Goal: Information Seeking & Learning: Learn about a topic

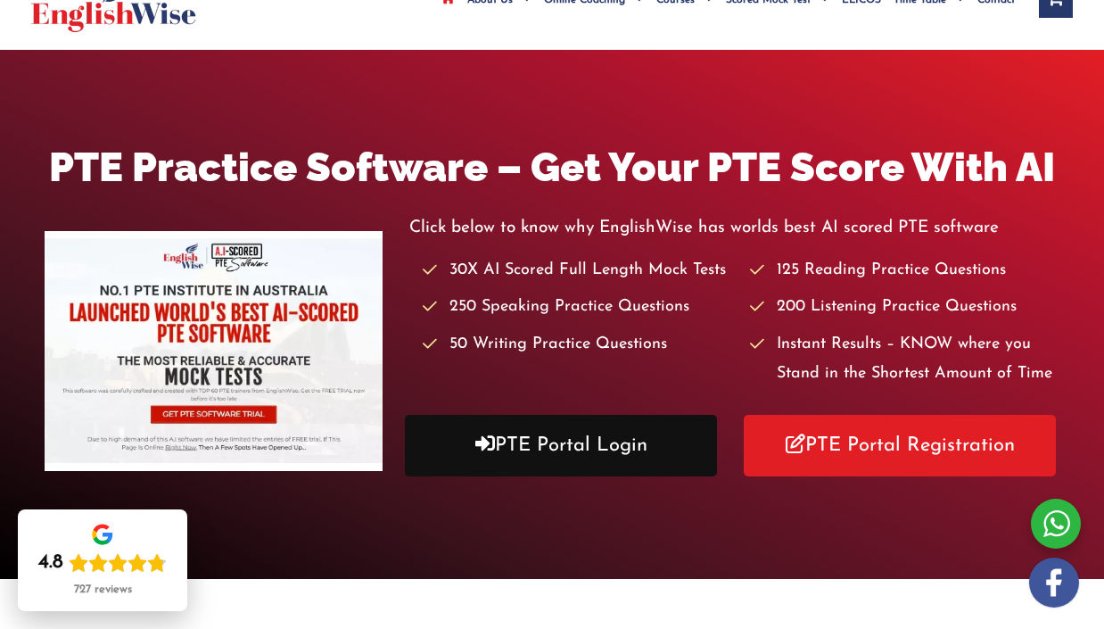
click at [628, 449] on link "PTE Portal Login" at bounding box center [561, 446] width 312 height 62
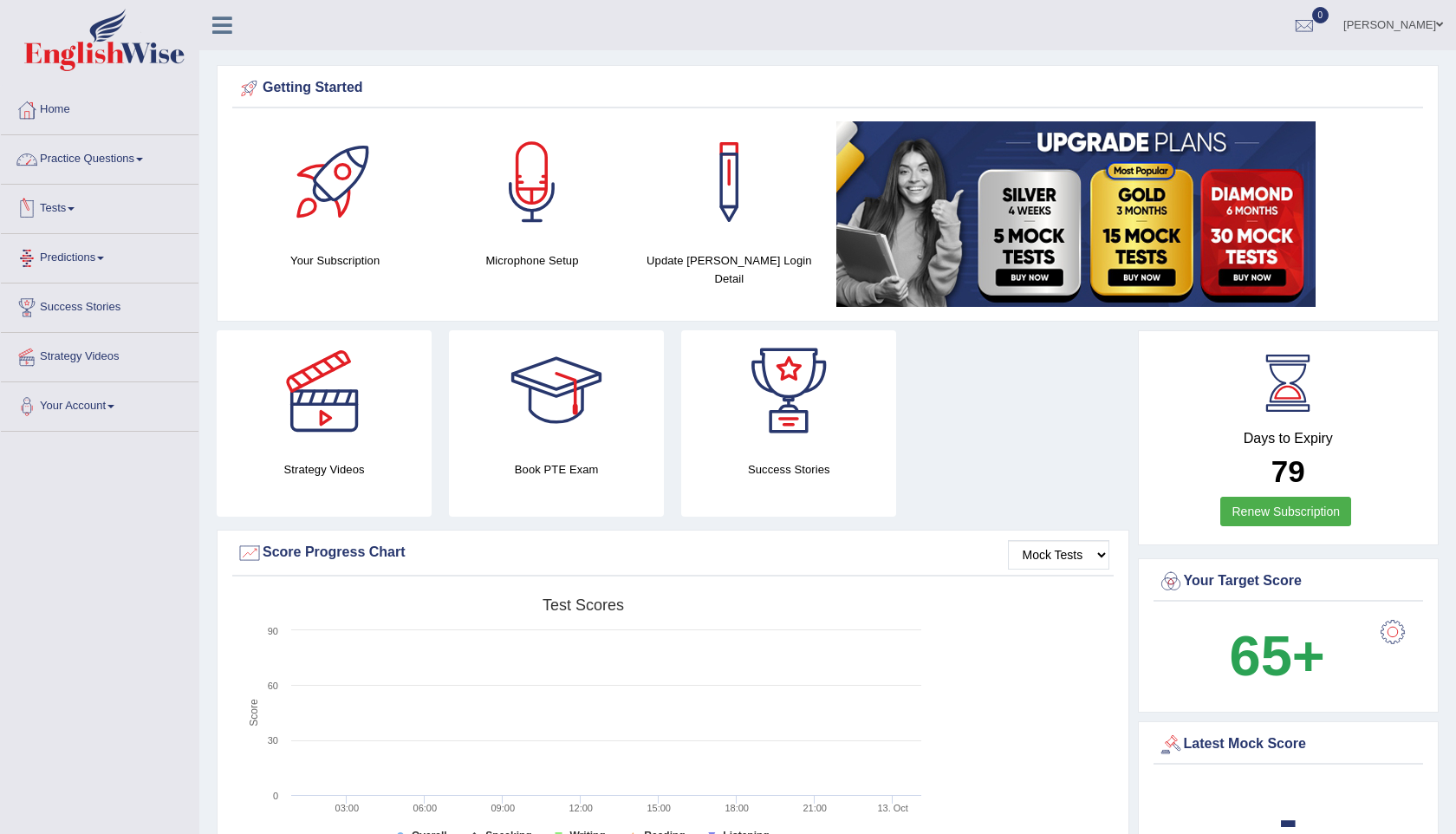
click at [108, 169] on link "Practice Questions" at bounding box center [99, 156] width 197 height 44
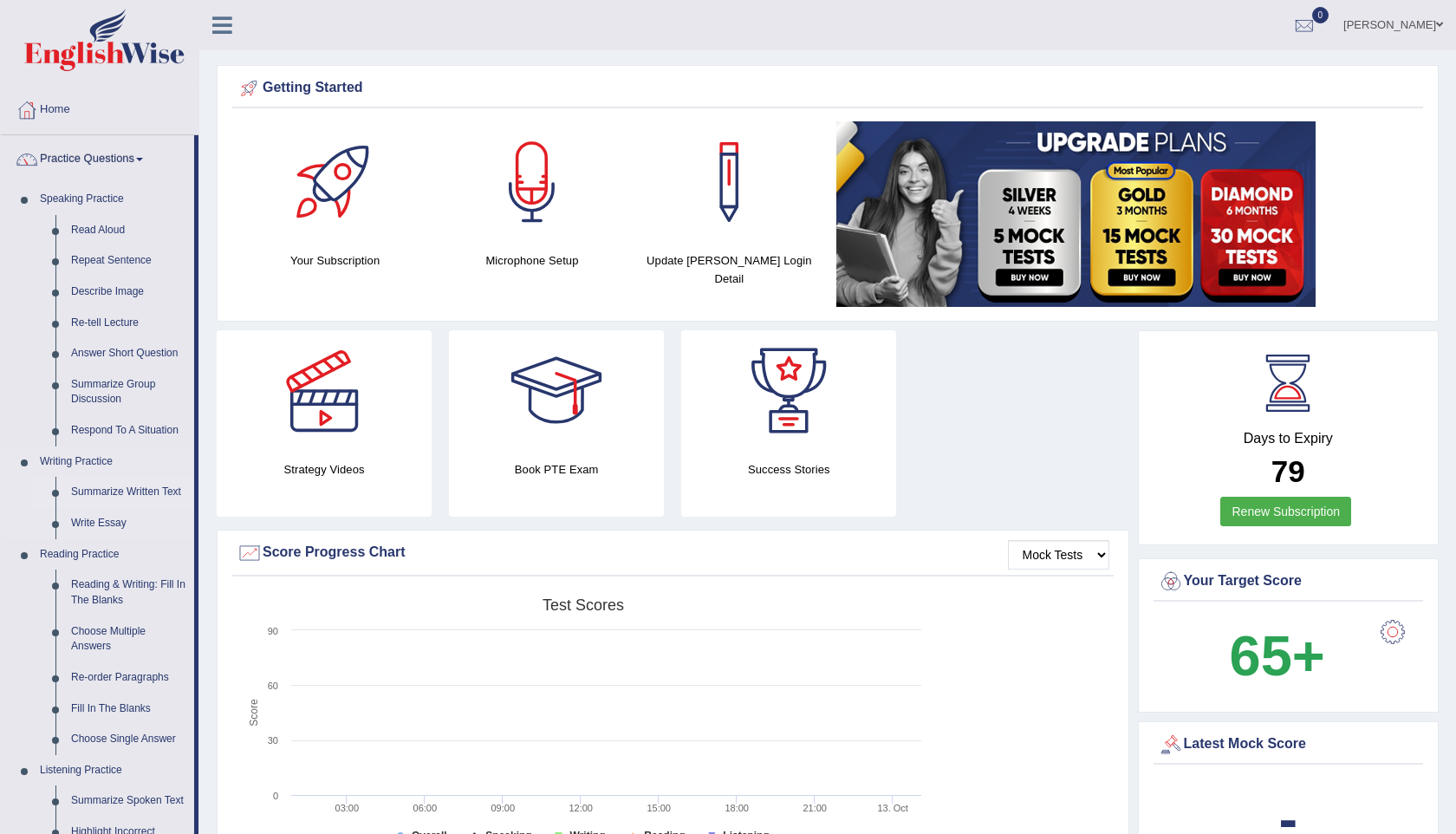
click at [109, 502] on link "Summarize Written Text" at bounding box center [128, 492] width 131 height 31
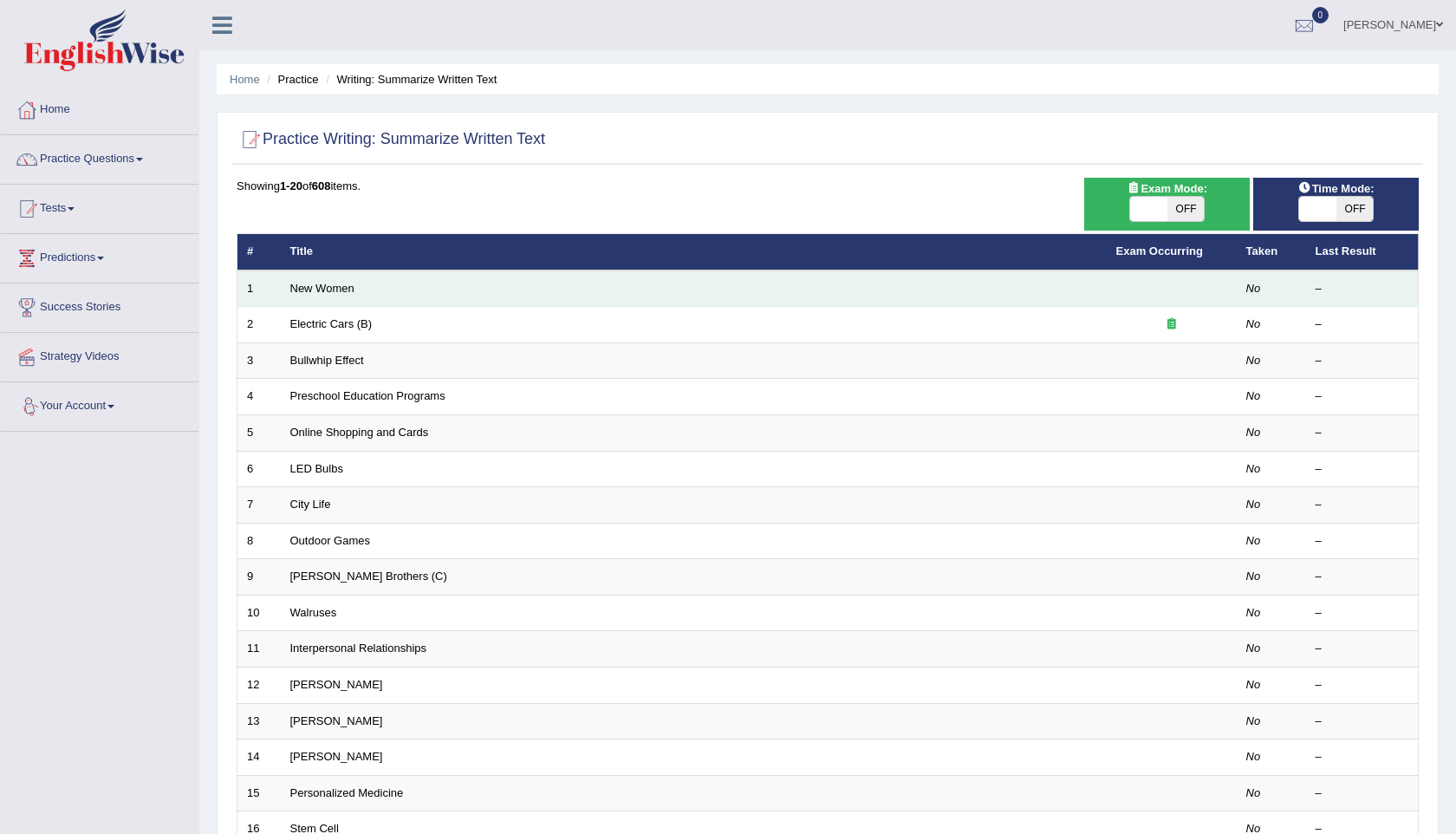
click at [544, 295] on td "New Women" at bounding box center [694, 288] width 826 height 36
click at [325, 293] on link "New Women" at bounding box center [323, 288] width 64 height 13
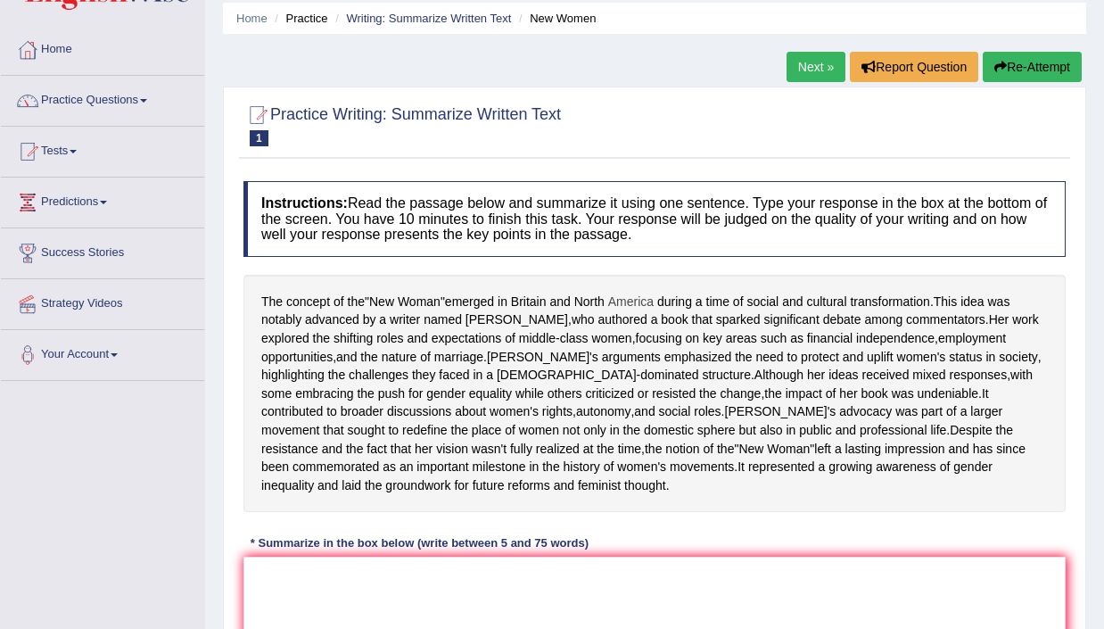
scroll to position [68, 0]
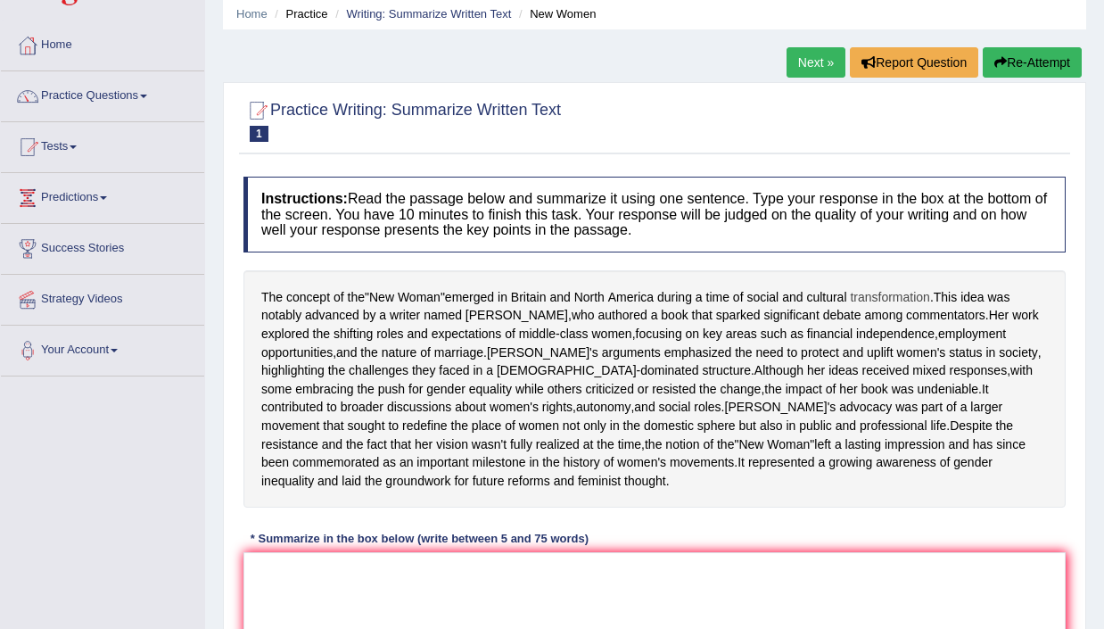
drag, startPoint x: 264, startPoint y: 301, endPoint x: 944, endPoint y: 298, distance: 680.4
click at [944, 298] on div "The concept of the " New Woman " emerged in Britain and North America during a …" at bounding box center [654, 389] width 822 height 238
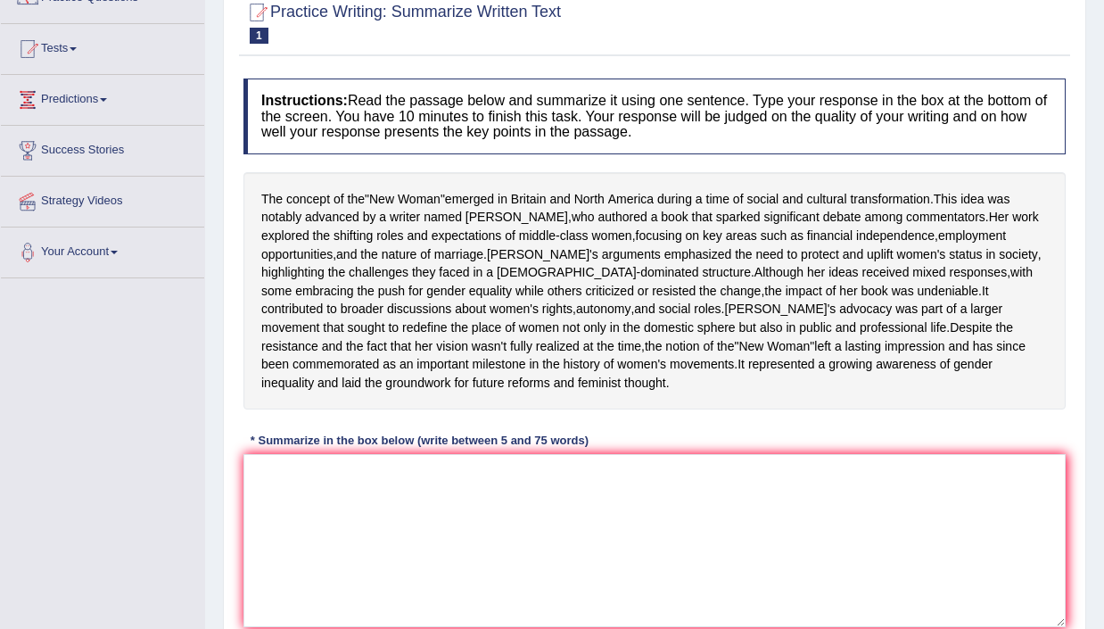
scroll to position [169, 0]
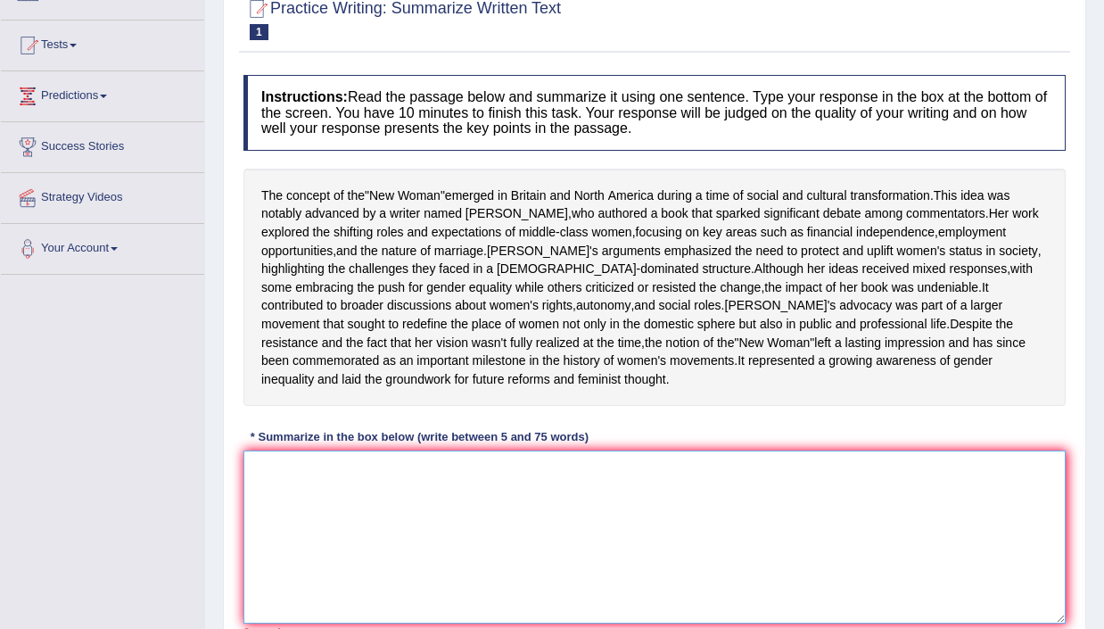
click at [592, 542] on textarea at bounding box center [654, 536] width 822 height 173
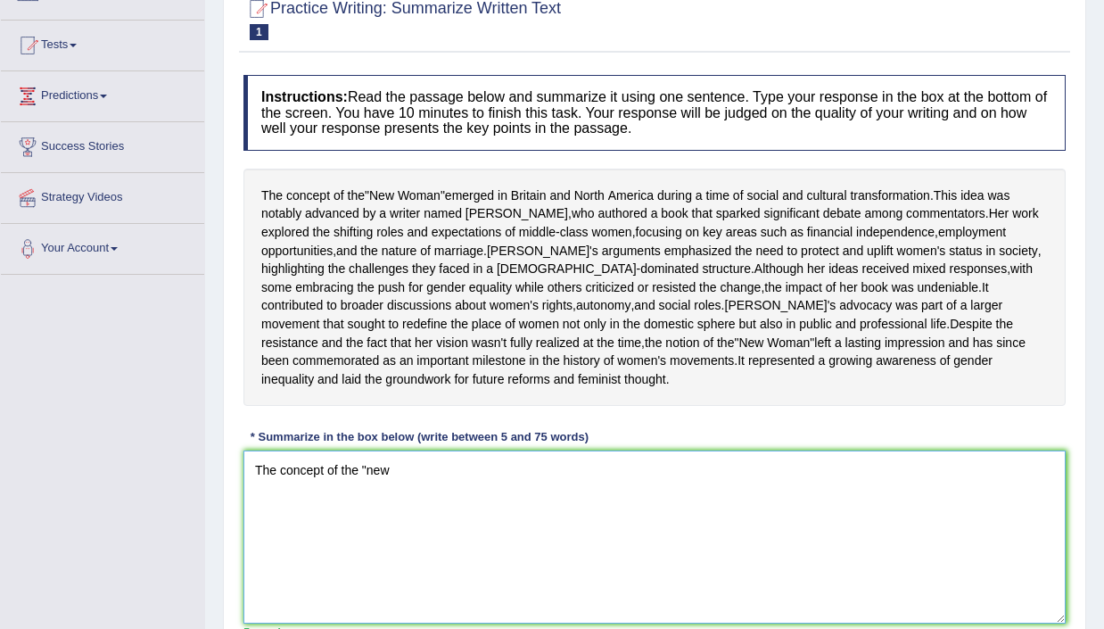
click at [374, 525] on textarea "The concept of the "new" at bounding box center [654, 536] width 822 height 173
click at [368, 523] on textarea "The concept of the "new" at bounding box center [654, 536] width 822 height 173
click at [368, 524] on textarea "The concept of the new" at bounding box center [654, 536] width 822 height 173
click at [409, 531] on textarea "The concept of the New" at bounding box center [654, 536] width 822 height 173
click at [520, 526] on textarea "The concept of the New Women e,merged in britian and NOrth" at bounding box center [654, 536] width 822 height 173
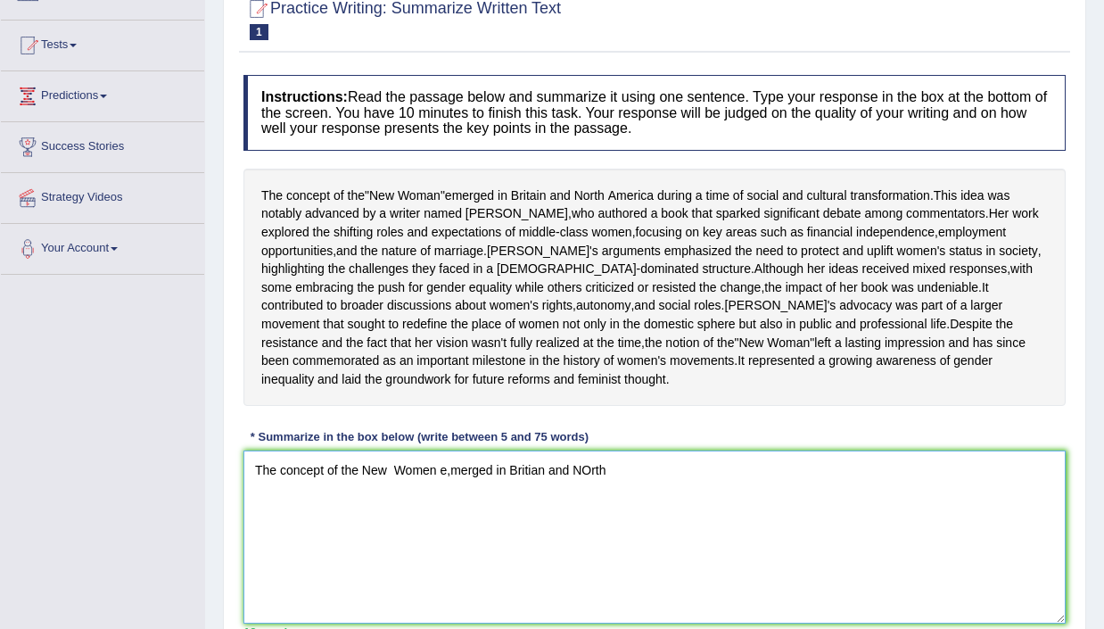
click at [628, 530] on textarea "The concept of the New Women e,merged in Britian and NOrth" at bounding box center [654, 536] width 822 height 173
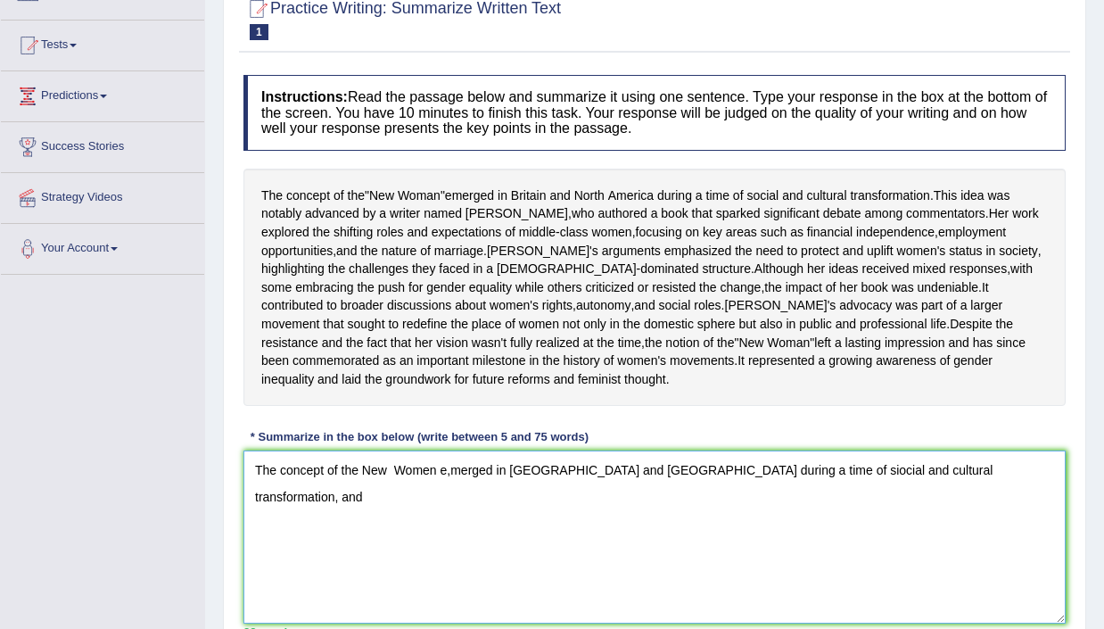
click at [451, 528] on textarea "The concept of the New Women e,merged in Britian and North America during a tim…" at bounding box center [654, 536] width 822 height 173
click at [981, 515] on textarea "The concept of the New Women emerged in Britain and North America during a time…" at bounding box center [654, 536] width 822 height 173
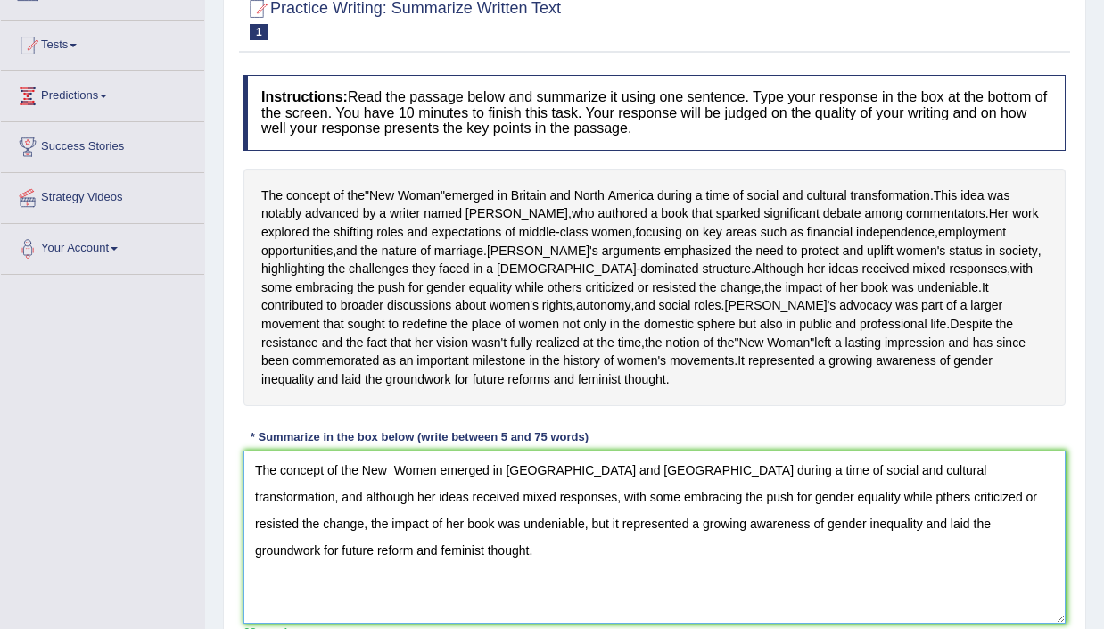
type textarea "The concept of the New Women emerged in Britain and North America during a time…"
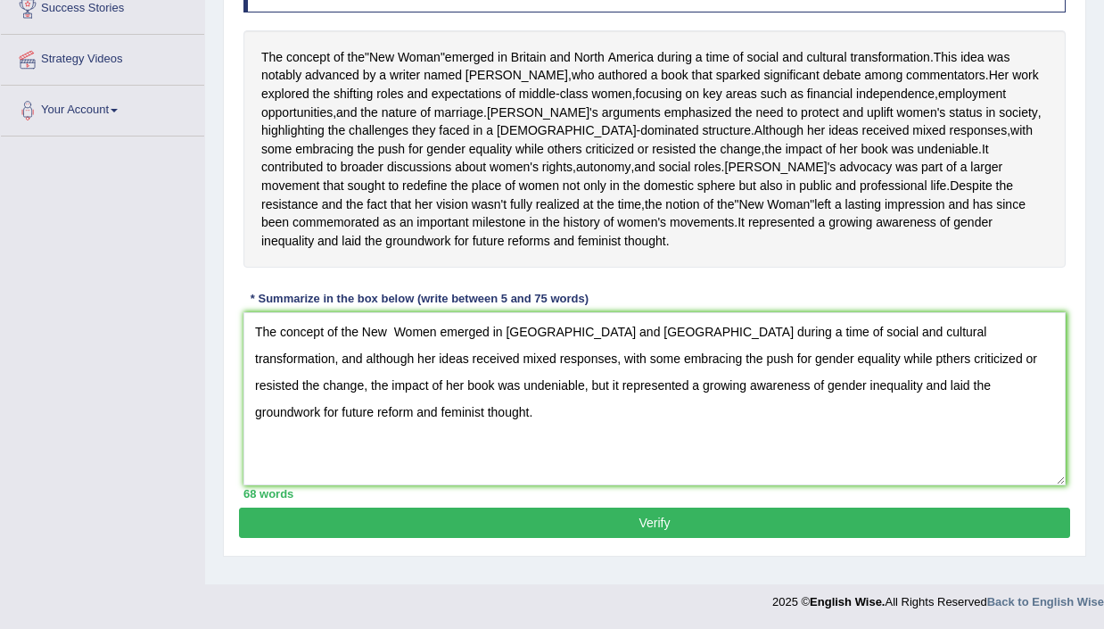
scroll to position [349, 0]
click at [670, 536] on button "Verify" at bounding box center [654, 522] width 831 height 30
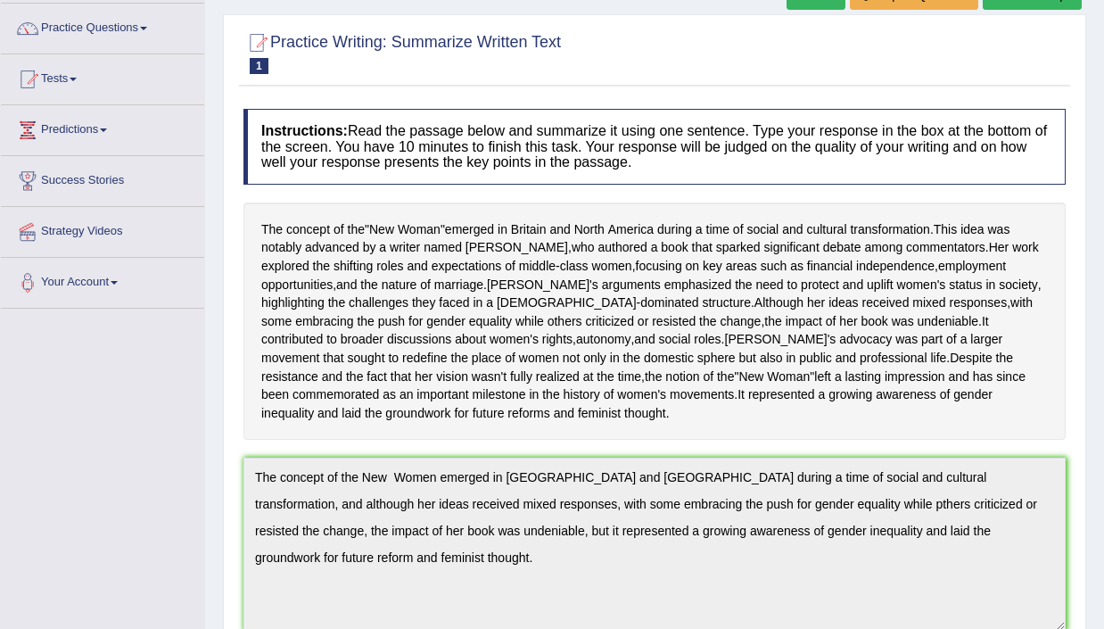
scroll to position [0, 0]
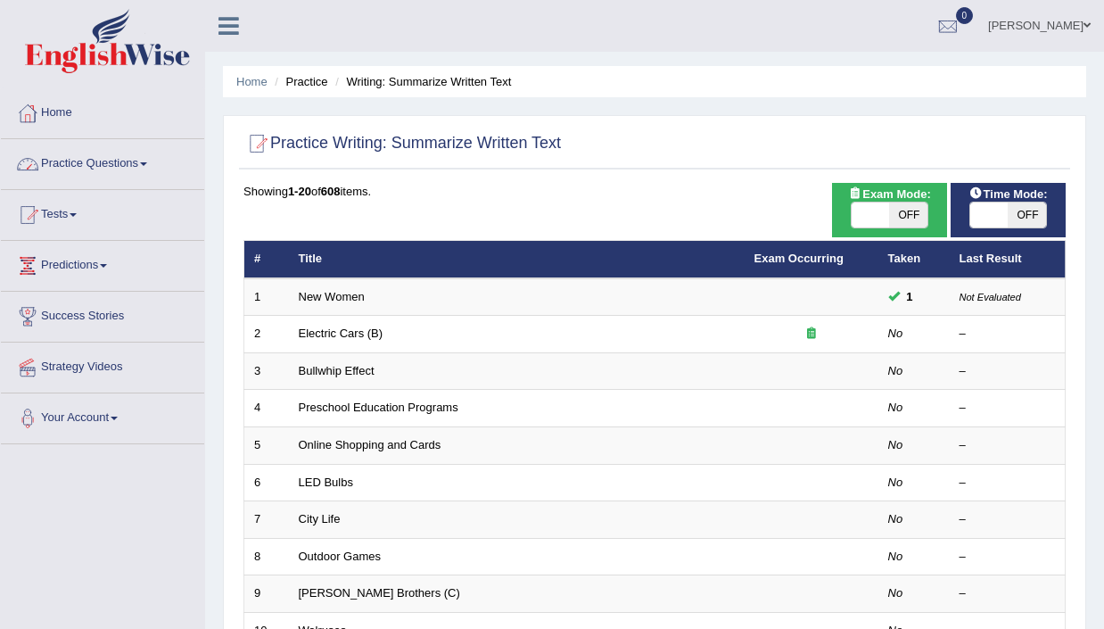
click at [131, 168] on link "Practice Questions" at bounding box center [102, 161] width 203 height 45
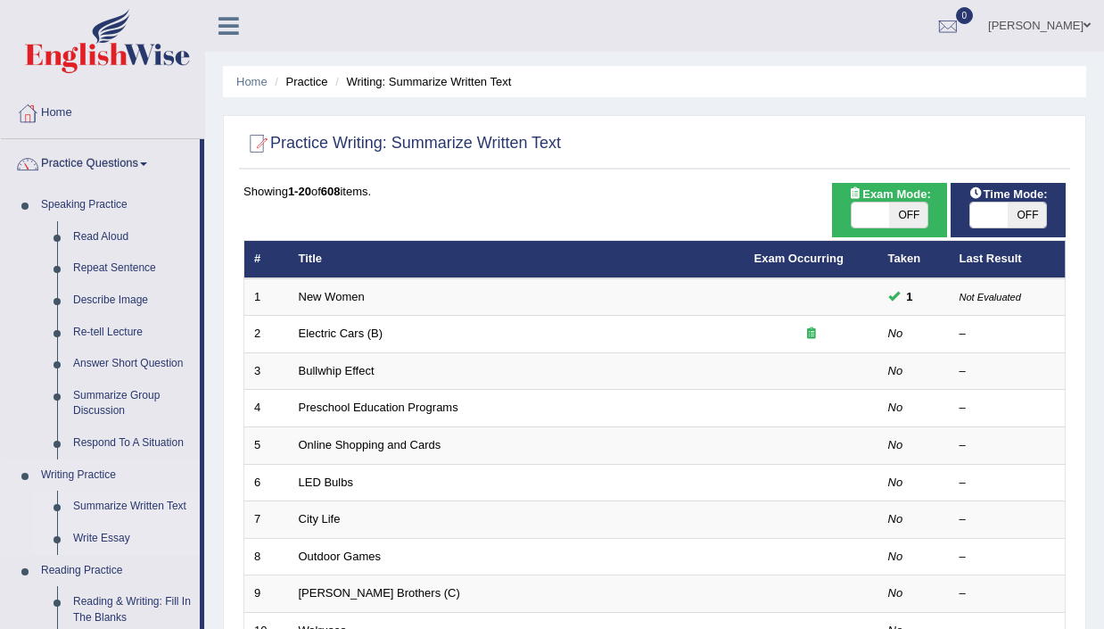
click at [110, 541] on link "Write Essay" at bounding box center [132, 539] width 135 height 32
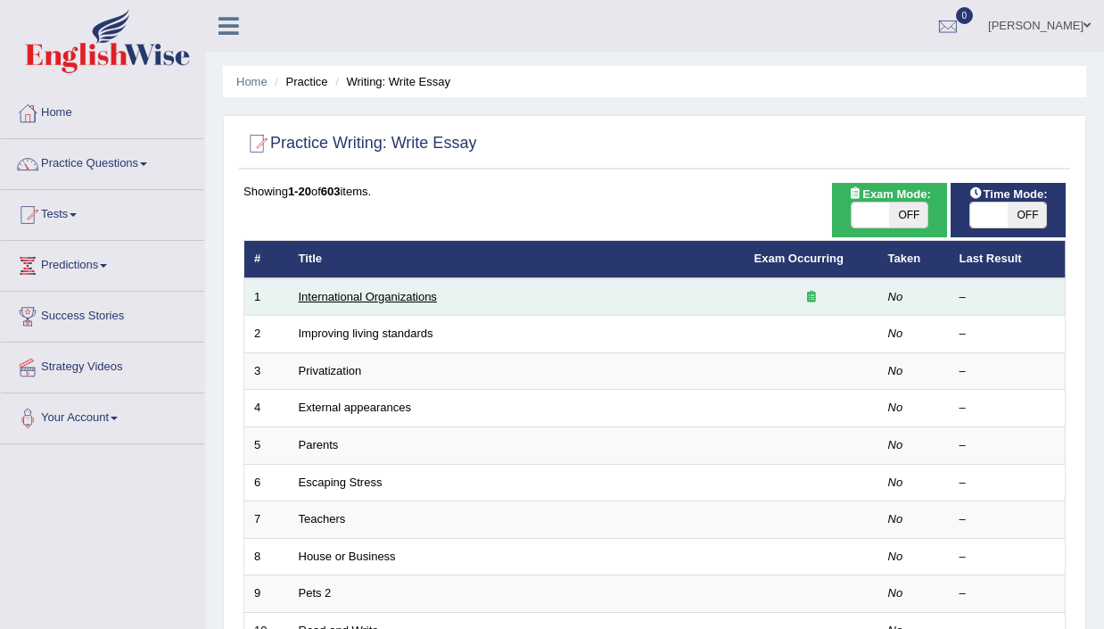
click at [398, 297] on link "International Organizations" at bounding box center [368, 296] width 138 height 13
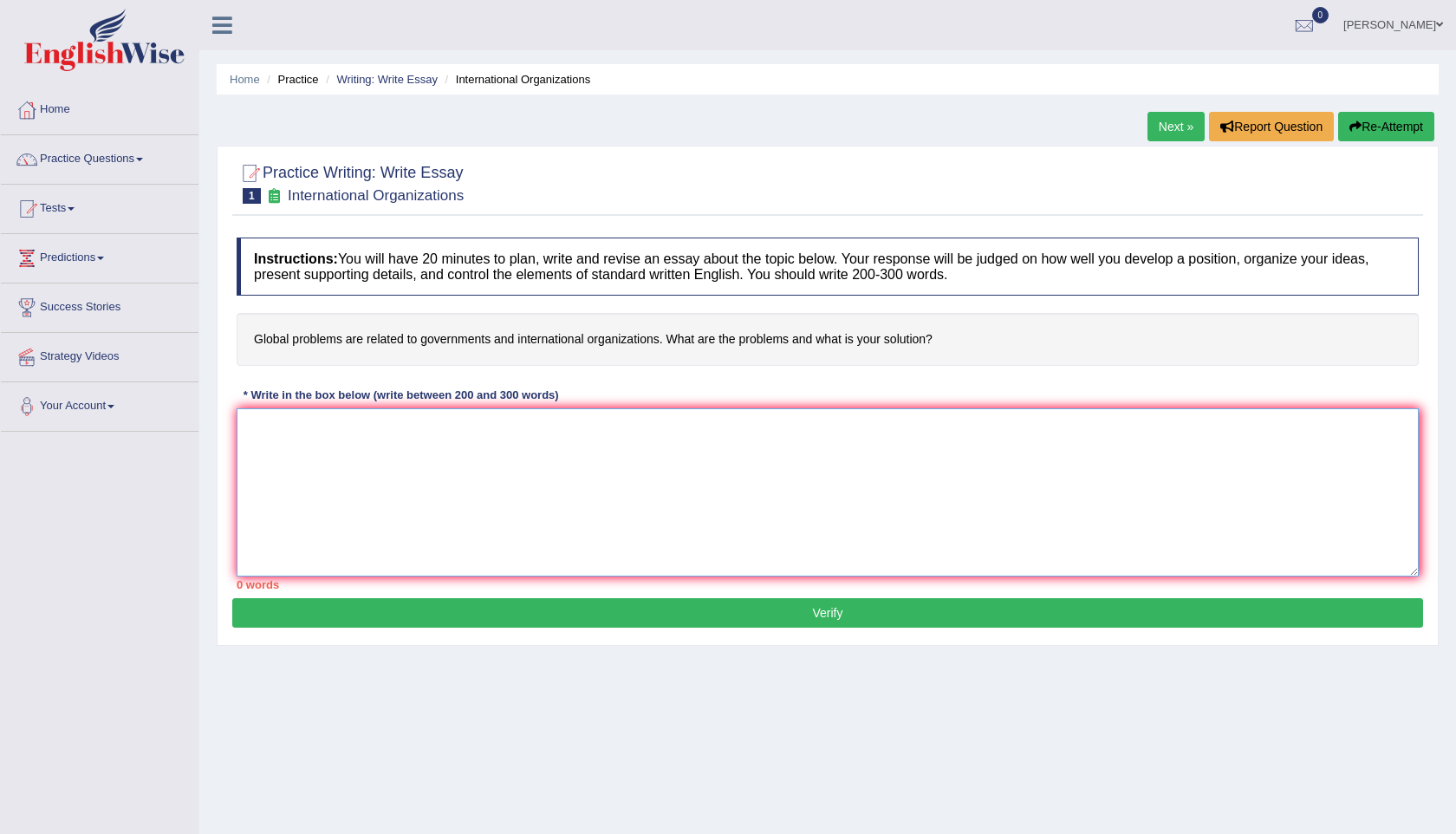
click at [676, 465] on textarea at bounding box center [827, 492] width 1182 height 168
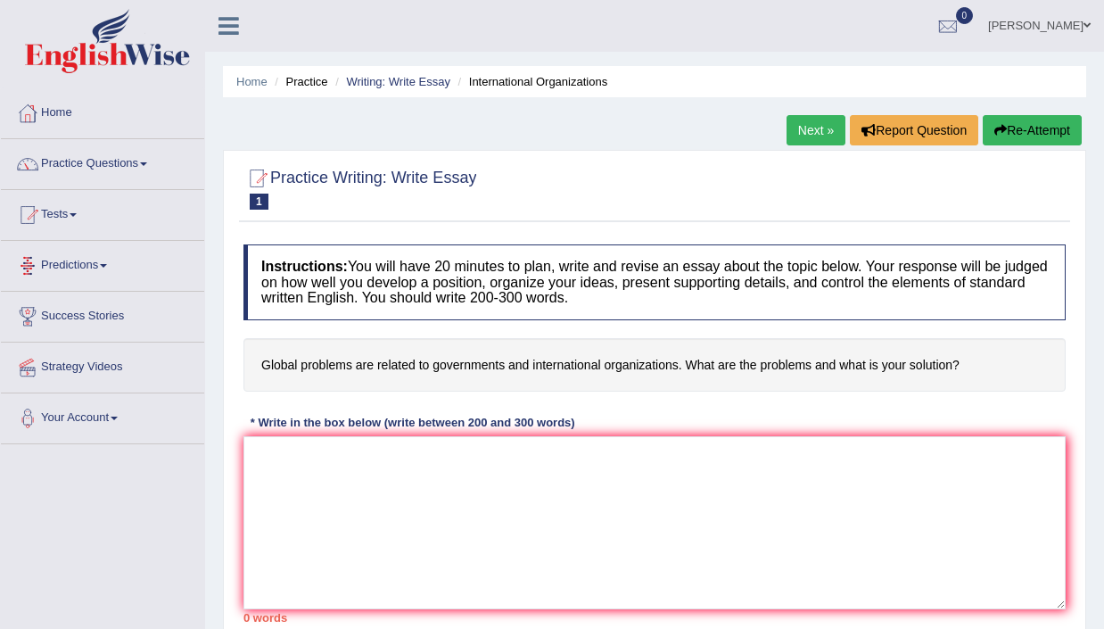
click at [101, 268] on link "Predictions" at bounding box center [102, 263] width 203 height 45
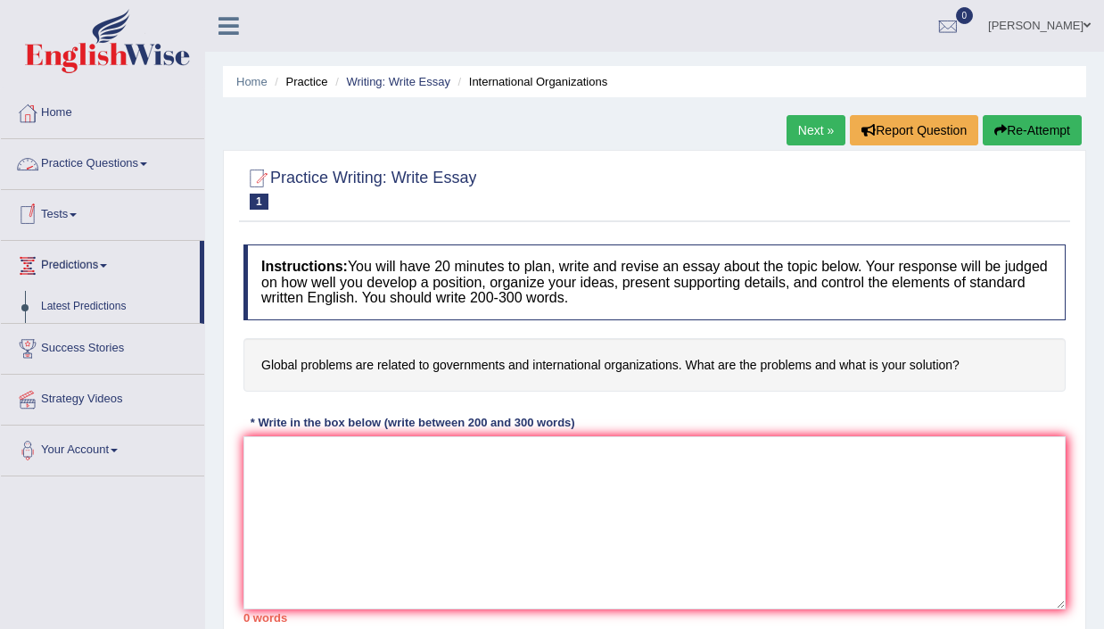
click at [105, 171] on link "Practice Questions" at bounding box center [102, 161] width 203 height 45
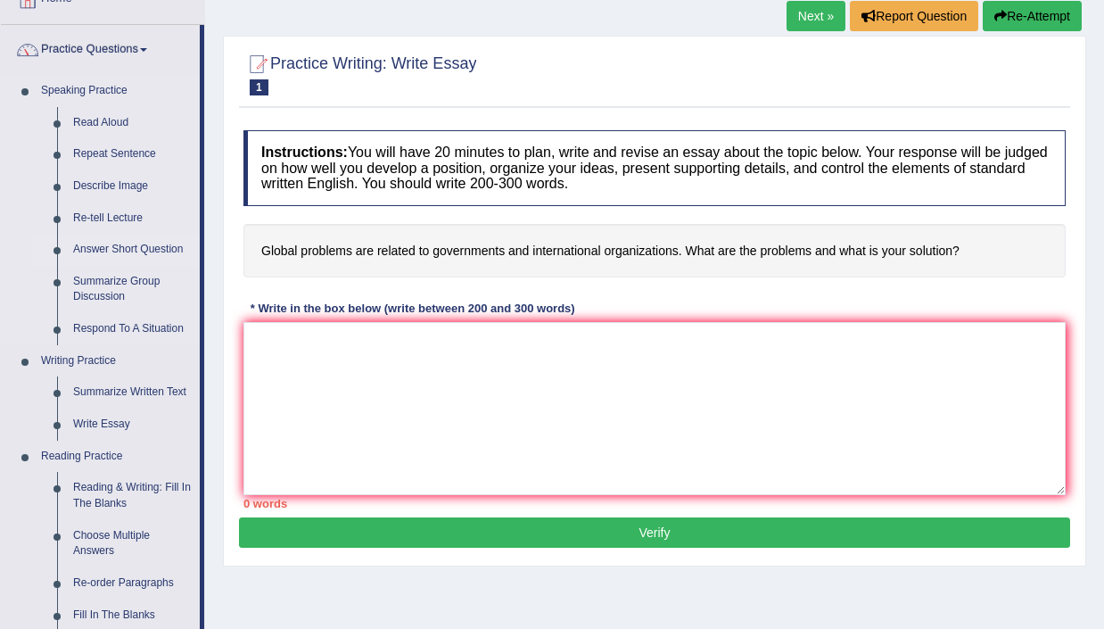
scroll to position [117, 0]
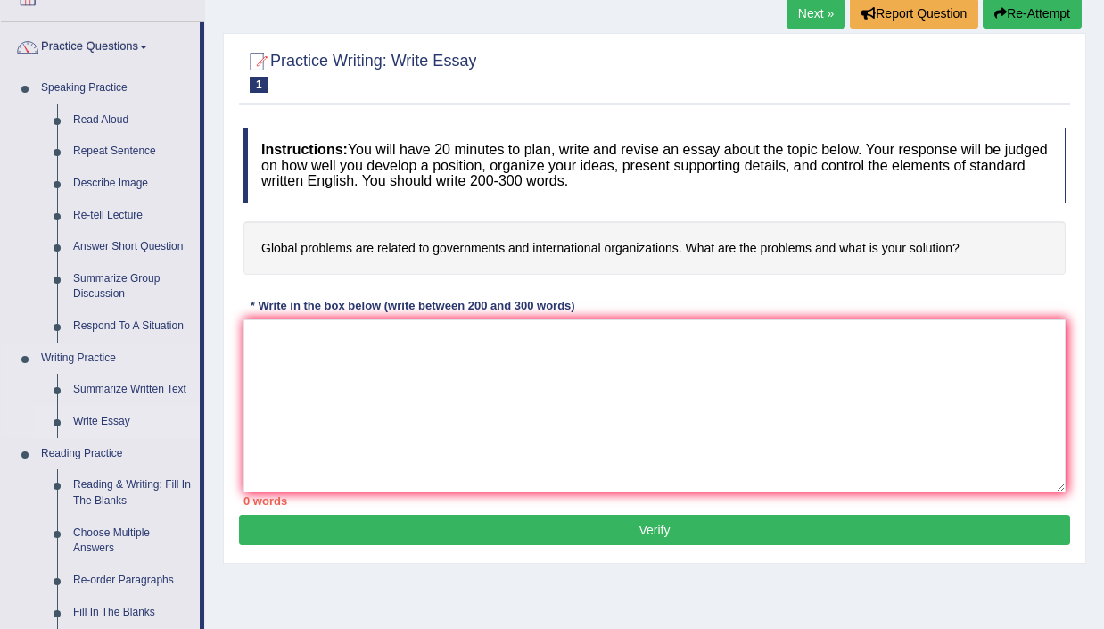
click at [105, 425] on link "Write Essay" at bounding box center [132, 422] width 135 height 32
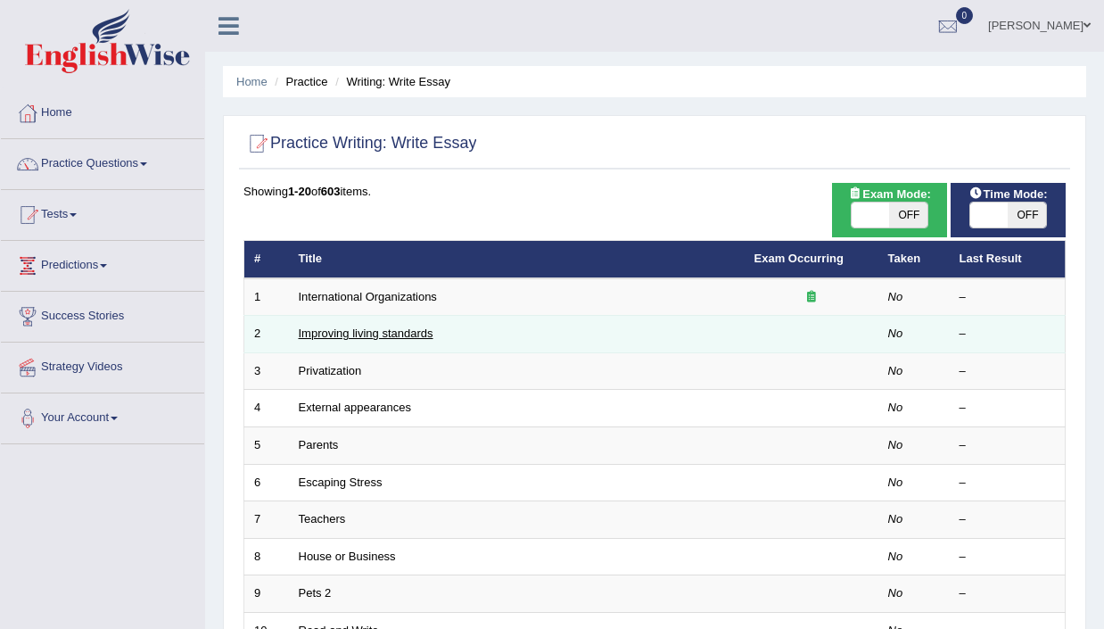
click at [369, 334] on link "Improving living standards" at bounding box center [366, 332] width 135 height 13
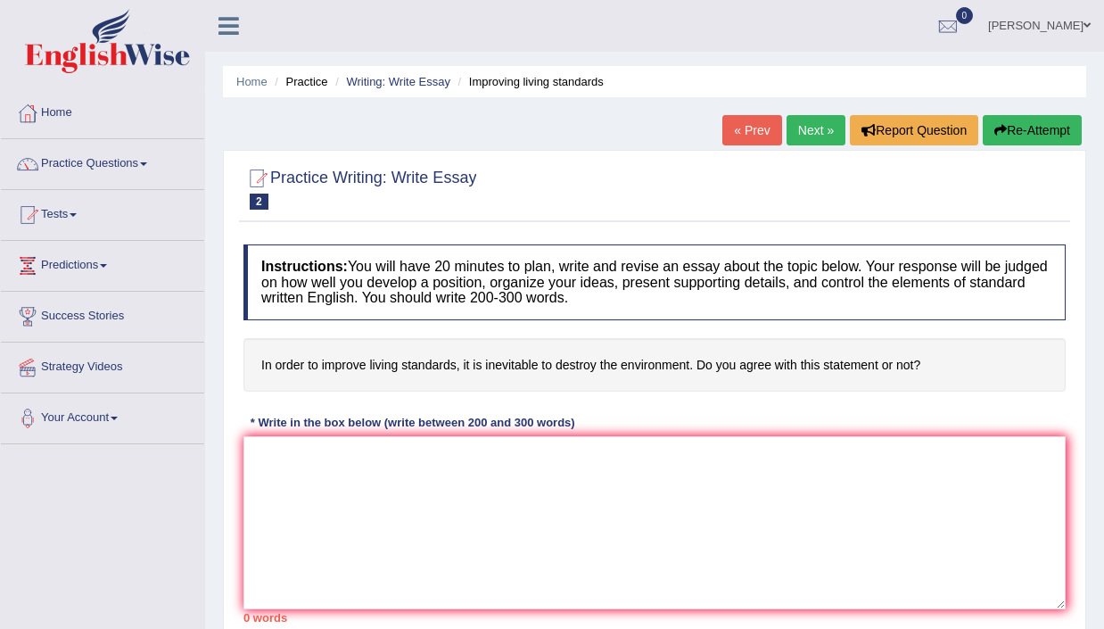
click at [1063, 604] on textarea at bounding box center [654, 522] width 822 height 173
click at [1062, 606] on textarea at bounding box center [654, 522] width 822 height 173
click at [1070, 608] on textarea at bounding box center [657, 523] width 829 height 174
